Goal: Task Accomplishment & Management: Use online tool/utility

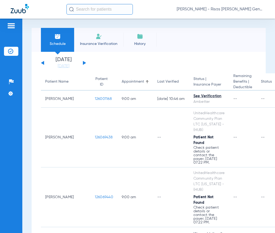
click at [83, 61] on div "[DATE] [DATE] [DATE] [DATE] [DATE] [DATE] [DATE] [DATE] [DATE] [DATE] [DATE] [D…" at bounding box center [63, 63] width 45 height 12
click at [83, 64] on div "[DATE] [DATE] [DATE] [DATE] [DATE] [DATE] [DATE] [DATE] [DATE] [DATE] [DATE] [D…" at bounding box center [63, 63] width 45 height 12
click at [84, 64] on button at bounding box center [84, 63] width 3 height 4
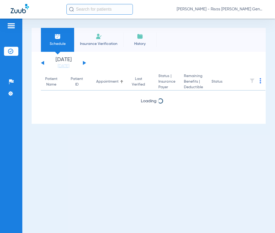
click at [84, 64] on button at bounding box center [84, 63] width 3 height 4
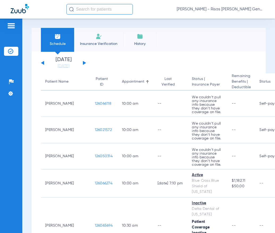
click at [84, 64] on button at bounding box center [84, 63] width 3 height 4
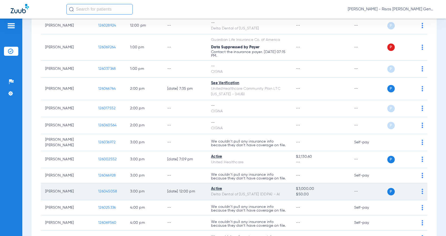
scroll to position [292, 0]
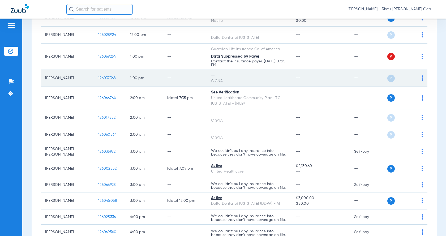
click at [275, 76] on img at bounding box center [423, 77] width 2 height 5
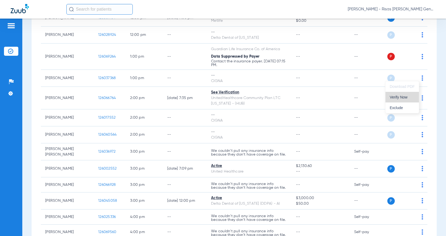
click at [275, 97] on span "Verify Now" at bounding box center [402, 97] width 25 height 4
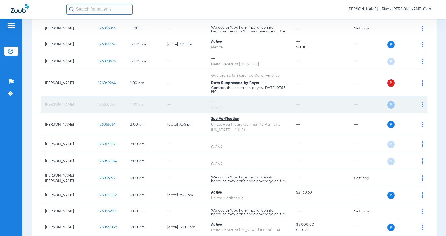
scroll to position [239, 0]
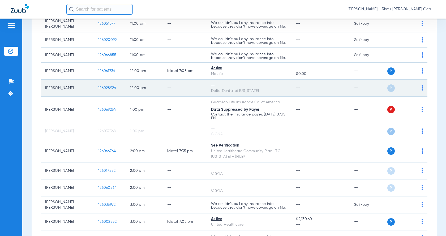
click at [275, 86] on td "P S" at bounding box center [407, 88] width 42 height 17
click at [275, 86] on div "P S" at bounding box center [404, 87] width 37 height 7
click at [275, 86] on img at bounding box center [423, 87] width 2 height 5
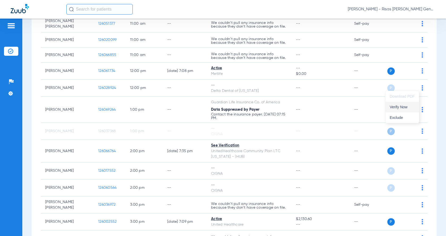
click at [275, 108] on span "Verify Now" at bounding box center [402, 107] width 25 height 4
